Goal: Information Seeking & Learning: Find specific fact

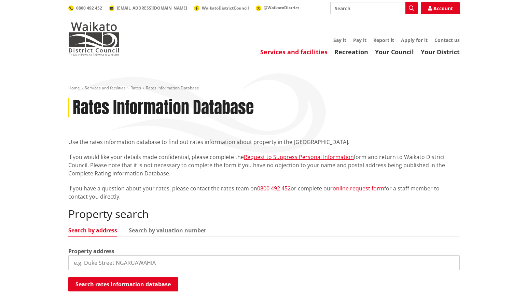
click at [112, 260] on input "search" at bounding box center [263, 262] width 391 height 15
type input "1 cross street"
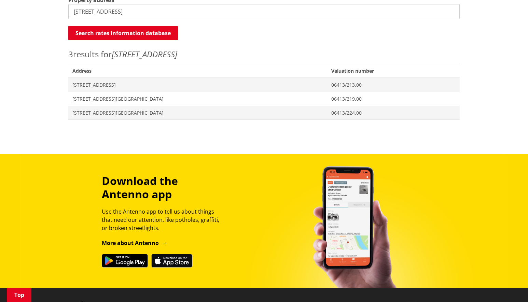
scroll to position [250, 0]
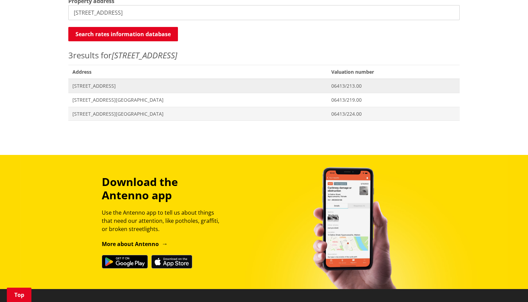
click at [94, 84] on span "[STREET_ADDRESS]" at bounding box center [197, 86] width 251 height 7
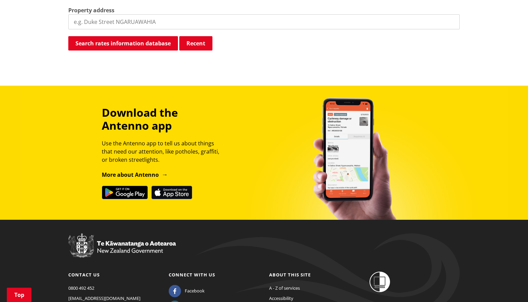
scroll to position [236, 0]
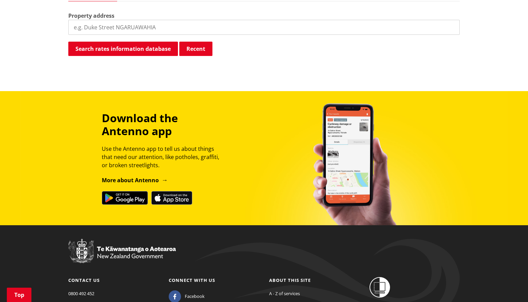
click at [99, 27] on input "search" at bounding box center [263, 27] width 391 height 15
type input "58 Munns road"
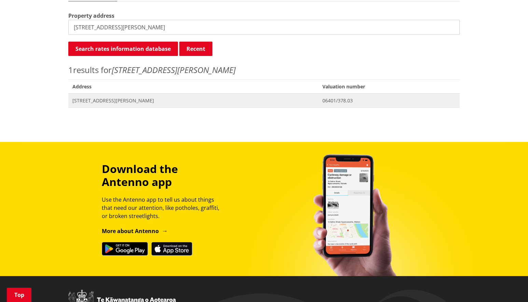
click at [103, 102] on span "58 Munns Road TE HUTEWAI" at bounding box center [193, 100] width 242 height 7
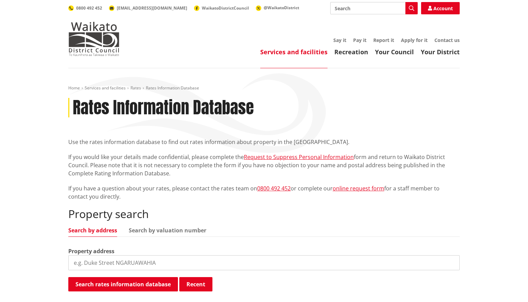
scroll to position [236, 0]
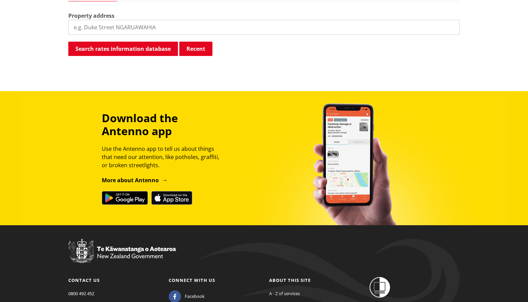
click at [102, 24] on input "search" at bounding box center [263, 27] width 391 height 15
type input "653 te mata road"
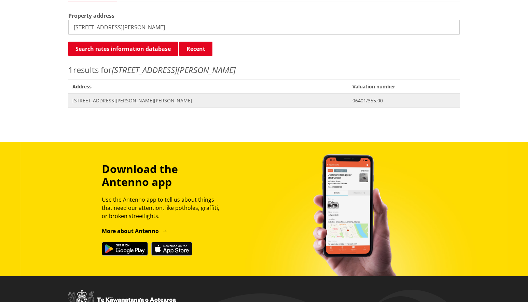
click at [113, 99] on span "[STREET_ADDRESS][PERSON_NAME][PERSON_NAME]" at bounding box center [208, 100] width 272 height 7
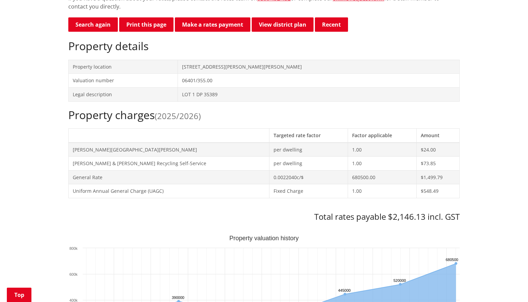
scroll to position [191, 0]
